Goal: Transaction & Acquisition: Purchase product/service

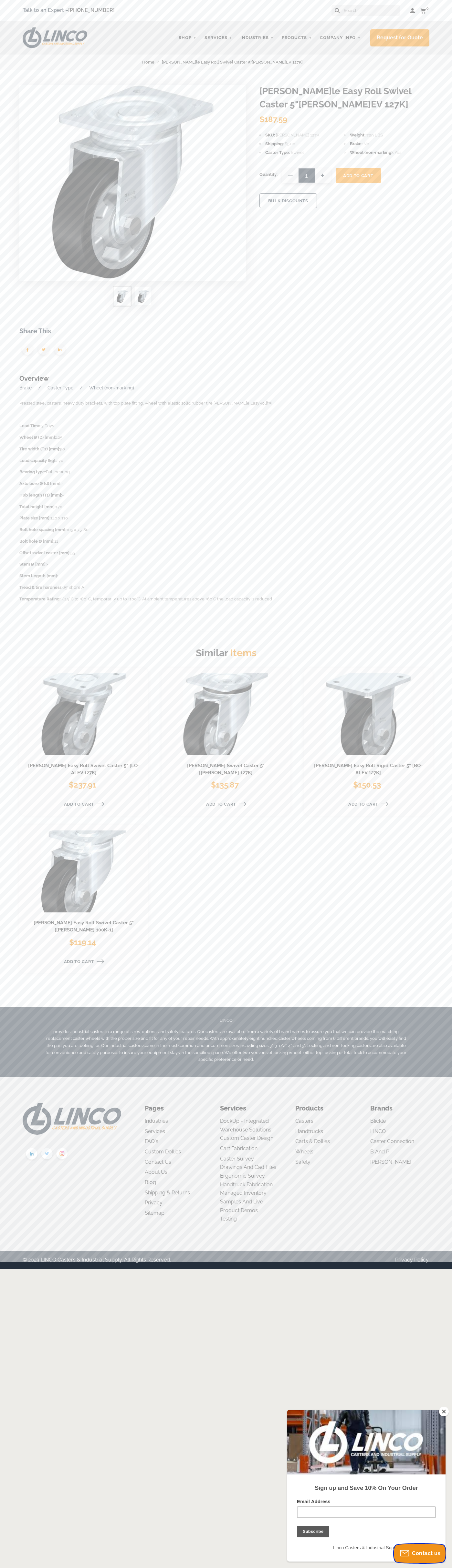
click at [420, 1553] on span "Contact us" at bounding box center [426, 1553] width 29 height 6
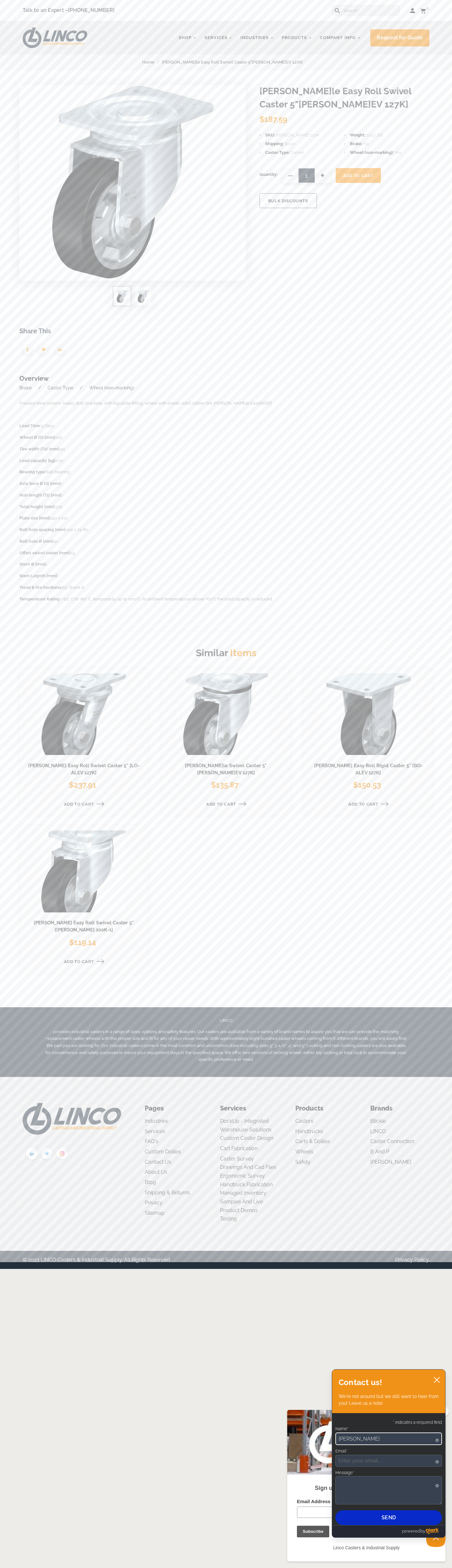
type input "John Smith"
click at [358, 175] on span "Add To Cart" at bounding box center [358, 176] width 30 height 5
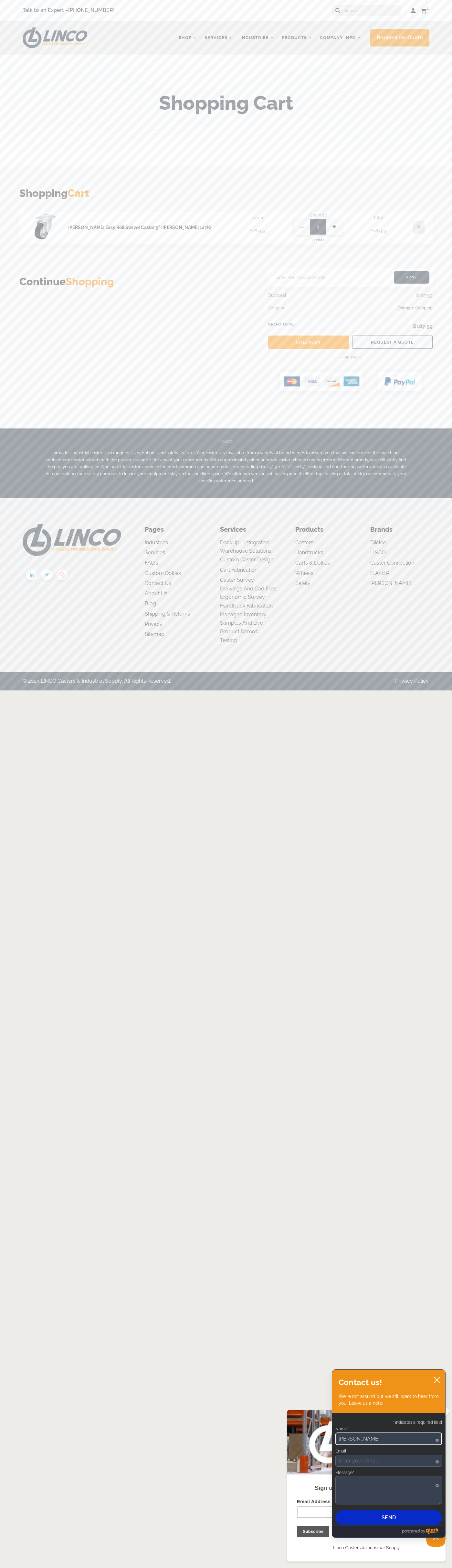
type input "[PERSON_NAME]"
click at [308, 342] on link "Checkout" at bounding box center [308, 342] width 80 height 13
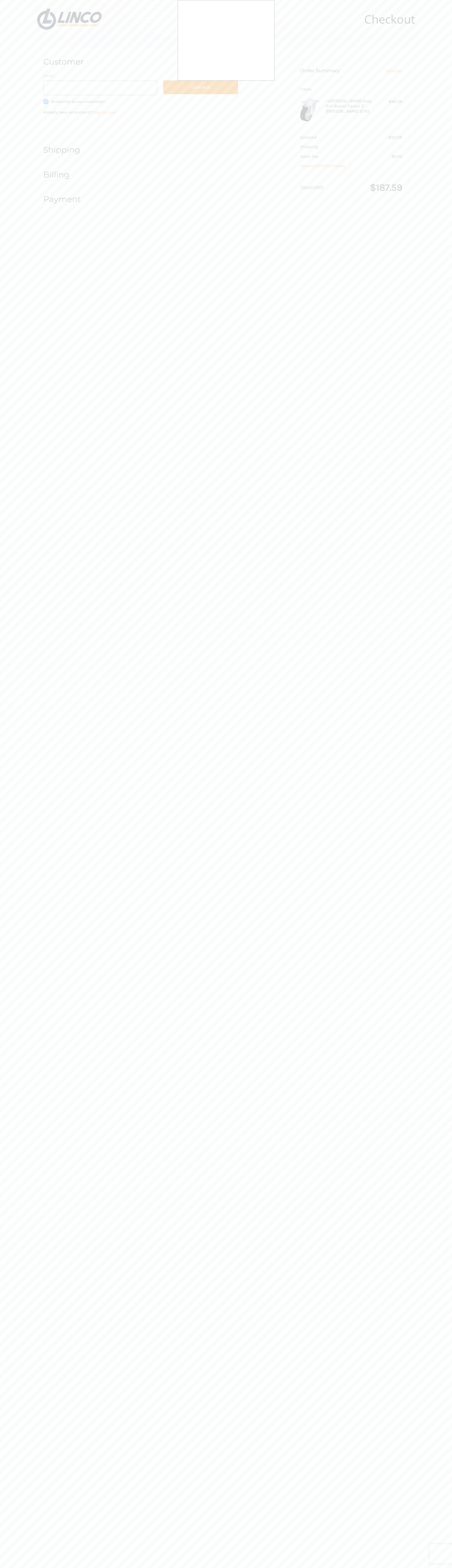
click at [82, 126] on div at bounding box center [226, 784] width 452 height 1568
type input "[EMAIL_ADDRESS][DOMAIN_NAME]"
click at [200, 87] on button "Continue" at bounding box center [200, 87] width 75 height 14
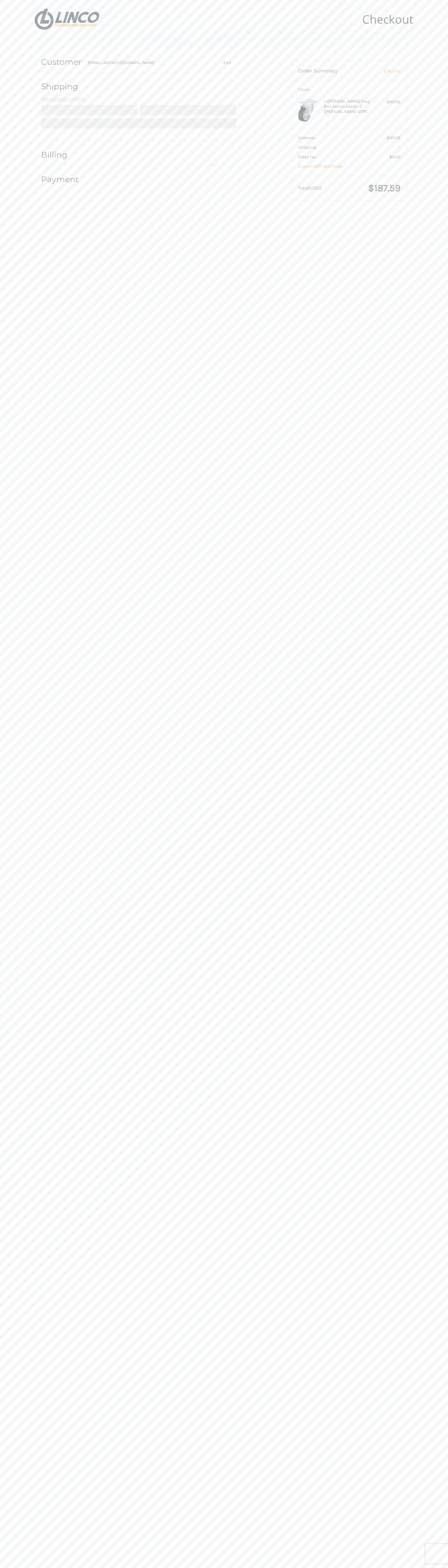
select select "US"
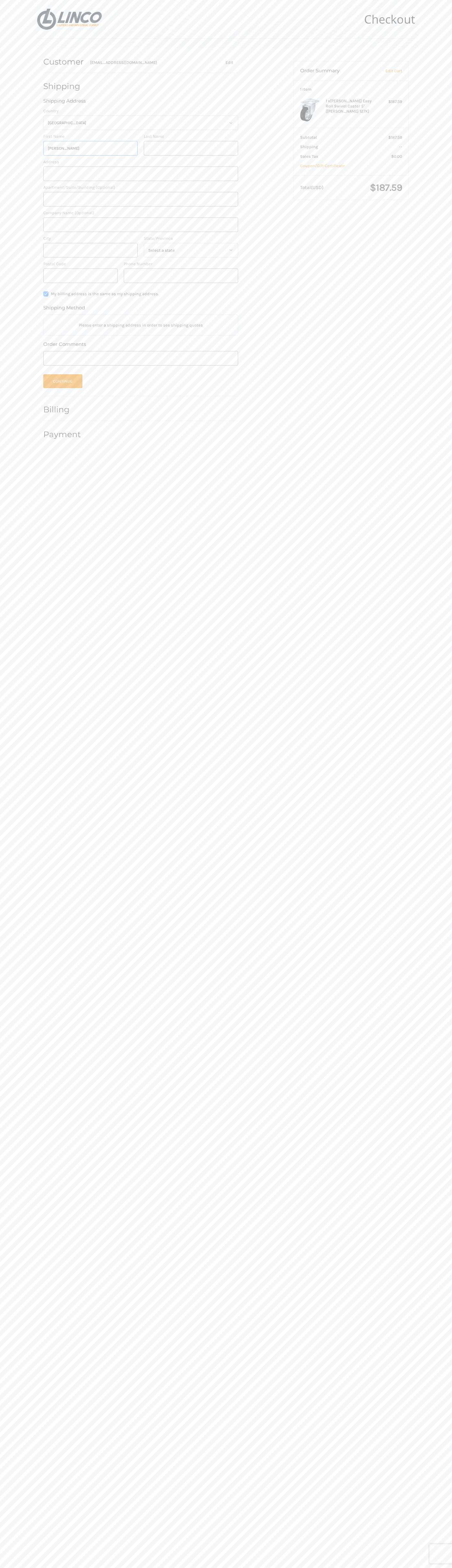
type input "[PERSON_NAME]"
type input "[STREET_ADDRESS]"
type input "First floor"
type input "[PERSON_NAME]"
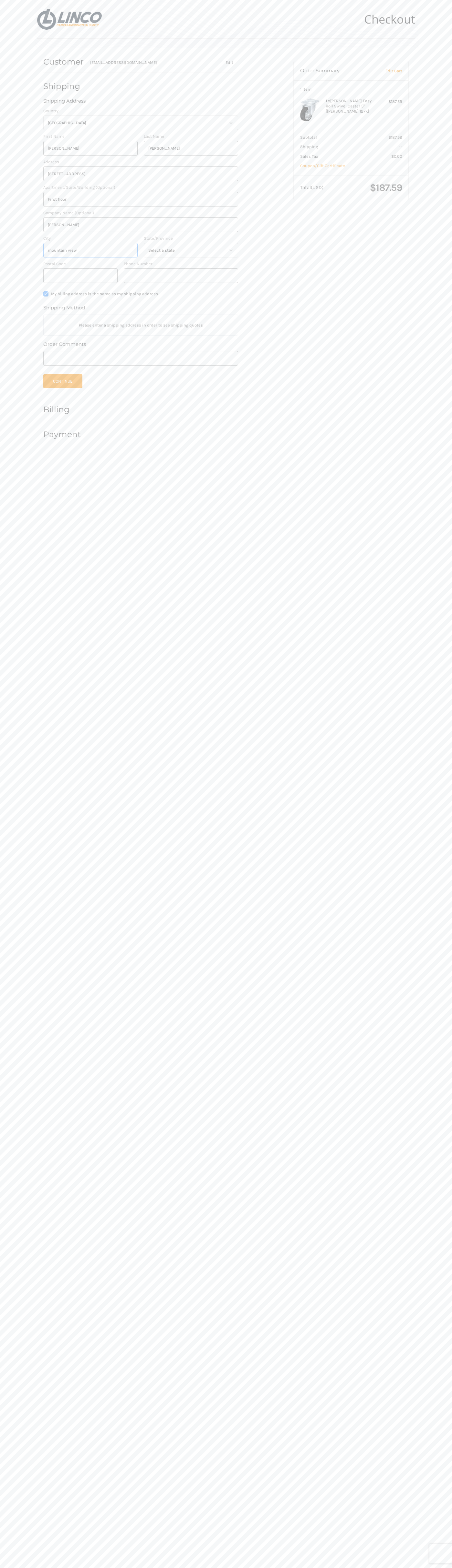
type input "mountain view"
select select "CA"
type input "94043"
type input "6502530000"
radio input "true"
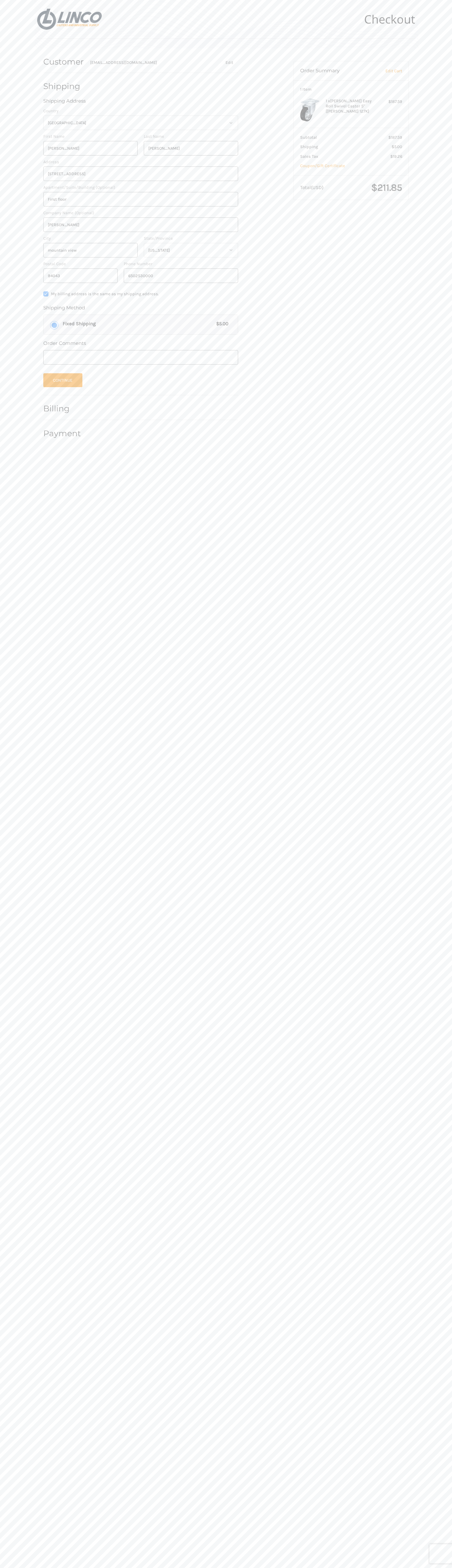
click at [141, 187] on label "Apartment/Suite/Building (Optional)" at bounding box center [141, 187] width 195 height 7
click at [141, 192] on input "First floor" at bounding box center [141, 199] width 195 height 15
click at [63, 380] on button "Continue" at bounding box center [63, 380] width 39 height 14
click at [17, 6] on body "Checkout Customer johnsmith009@storebotmail.joonix.net Shipping John Smith John…" at bounding box center [226, 784] width 452 height 1568
click at [436, 1178] on body "Checkout Customer johnsmith009@storebotmail.joonix.net Shipping John Smith John…" at bounding box center [226, 784] width 452 height 1568
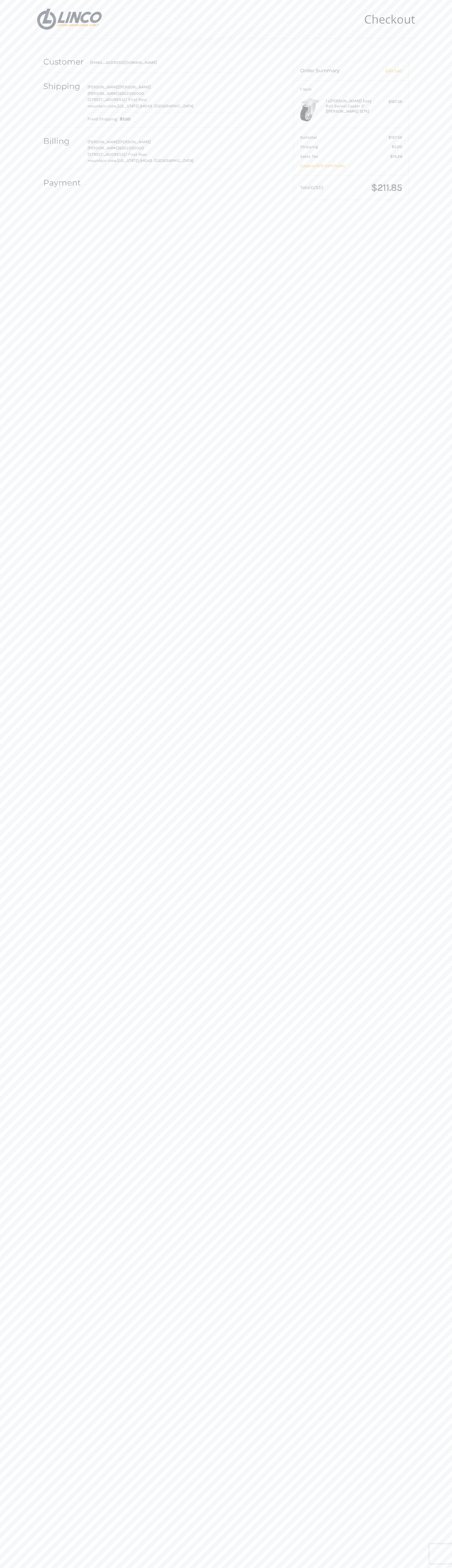
click at [221, 1568] on html "Checkout Customer johnsmith009@storebotmail.joonix.net Shipping John Smith John…" at bounding box center [226, 784] width 452 height 1568
click at [21, 797] on body "Checkout Customer johnsmith009@storebotmail.joonix.net Shipping John Smith John…" at bounding box center [226, 784] width 452 height 1568
